Goal: Task Accomplishment & Management: Complete application form

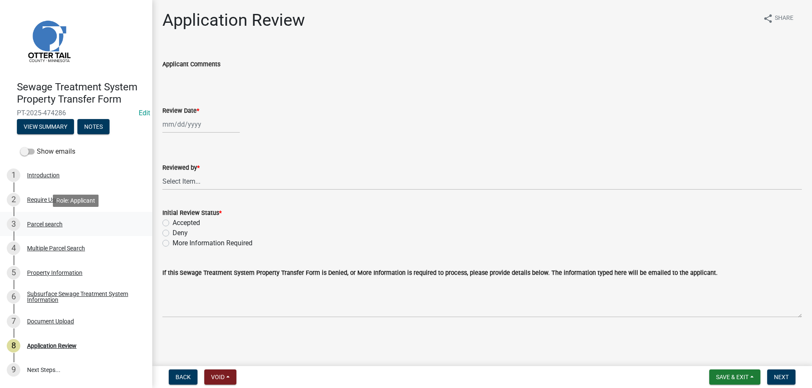
click at [41, 222] on div "Parcel search" at bounding box center [45, 224] width 36 height 6
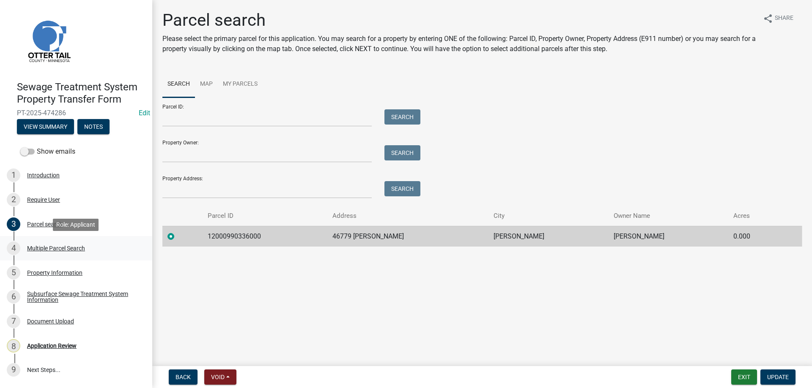
click at [44, 247] on div "Multiple Parcel Search" at bounding box center [56, 249] width 58 height 6
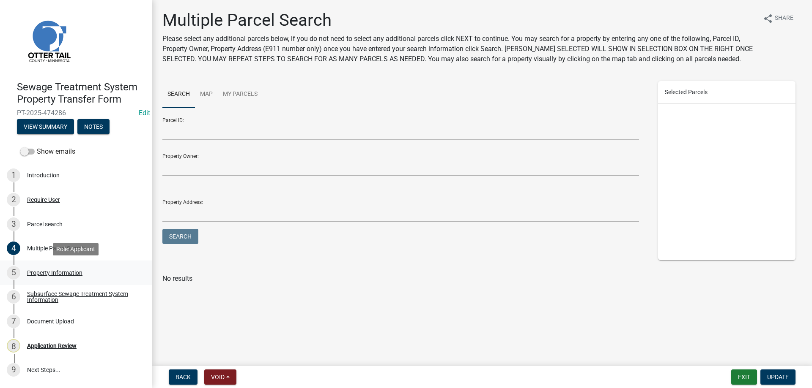
click at [42, 272] on div "Property Information" at bounding box center [54, 273] width 55 height 6
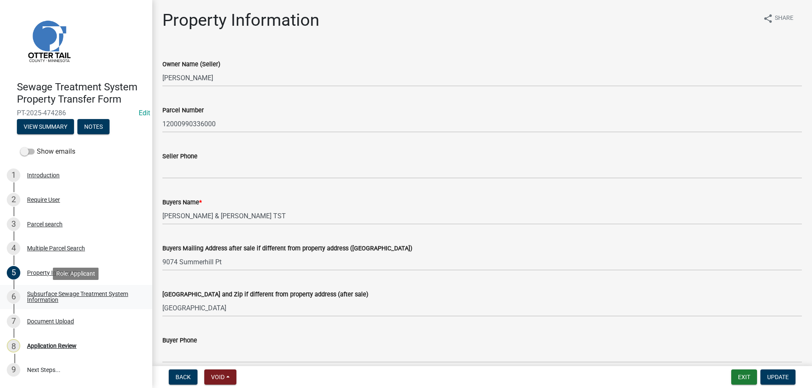
click at [40, 299] on div "Subsurface Sewage Treatment System Information" at bounding box center [83, 297] width 112 height 12
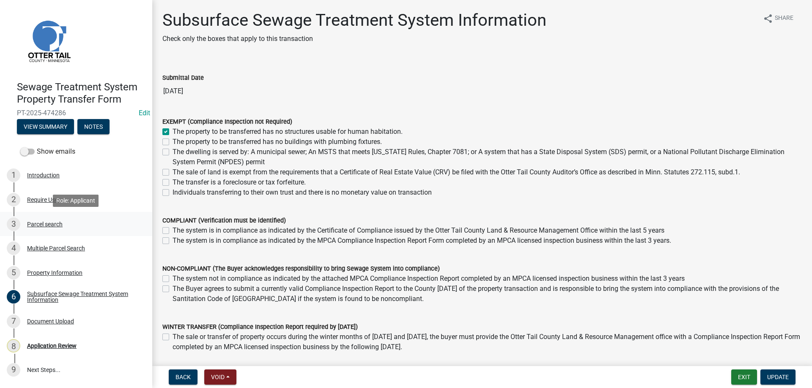
click at [41, 225] on div "Parcel search" at bounding box center [45, 224] width 36 height 6
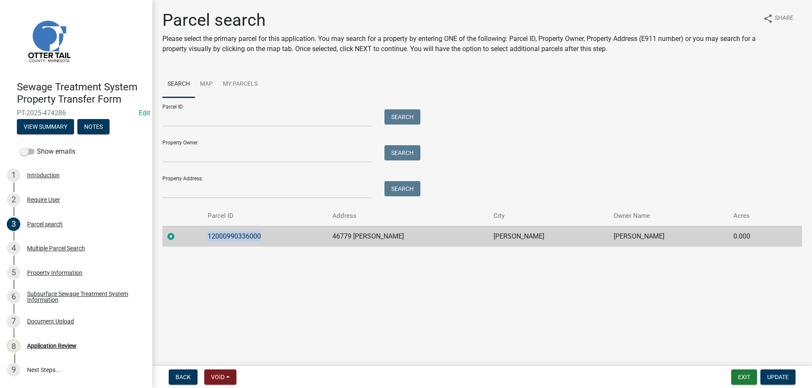
drag, startPoint x: 262, startPoint y: 236, endPoint x: 208, endPoint y: 236, distance: 54.1
click at [208, 236] on td "12000990336000" at bounding box center [264, 236] width 125 height 21
copy td "12000990336000"
click at [33, 344] on div "Application Review" at bounding box center [51, 346] width 49 height 6
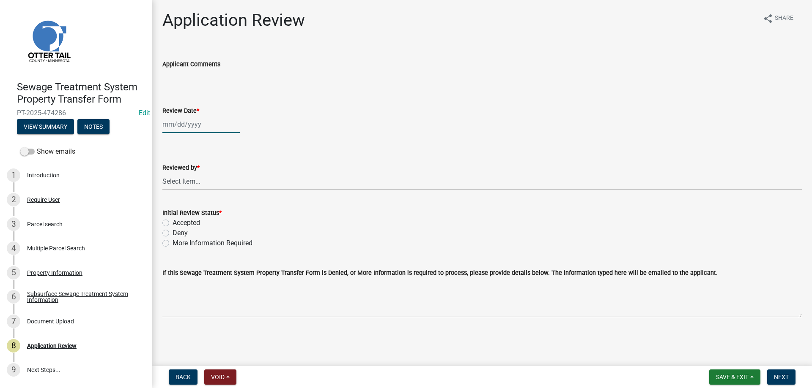
click at [187, 121] on input "Review Date *" at bounding box center [200, 124] width 77 height 17
select select "9"
select select "2025"
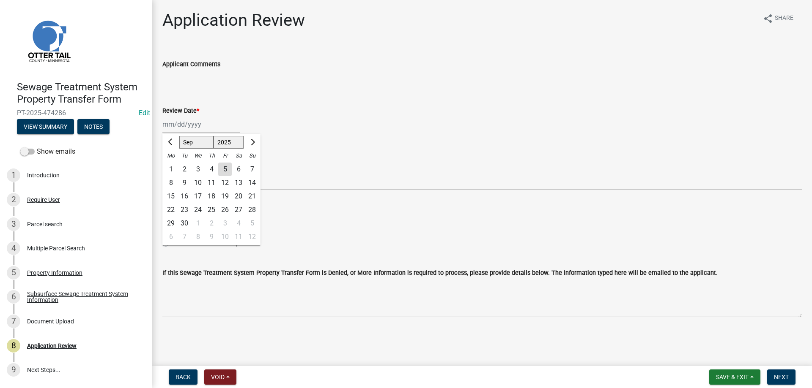
click at [228, 169] on div "5" at bounding box center [225, 170] width 14 height 14
type input "09/05/2025"
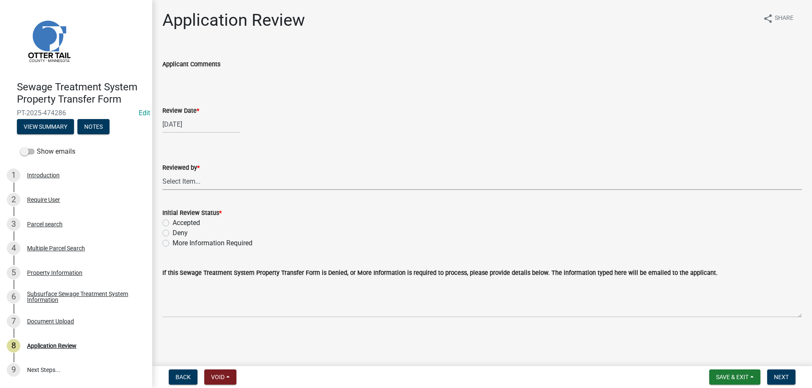
click at [162, 173] on select "Select Item... Alexis Newark Amy Busko Andrea Perales Brittany Tollefson Christ…" at bounding box center [481, 181] width 639 height 17
click option "[PERSON_NAME]" at bounding box center [0, 0] width 0 height 0
select select "b4c12476-3918-4c31-b34d-126d47b866fd"
click at [165, 227] on div "Accepted" at bounding box center [481, 223] width 639 height 10
click at [172, 223] on label "Accepted" at bounding box center [185, 223] width 27 height 10
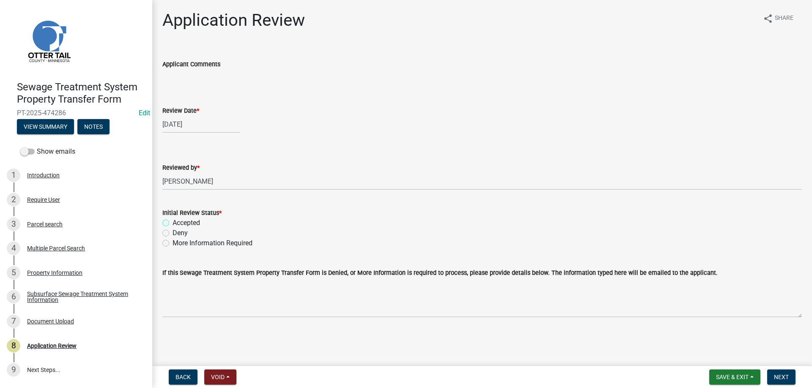
click at [172, 223] on input "Accepted" at bounding box center [174, 220] width 5 height 5
radio input "true"
click at [778, 380] on span "Next" at bounding box center [781, 377] width 15 height 7
